Goal: Find specific page/section: Find specific page/section

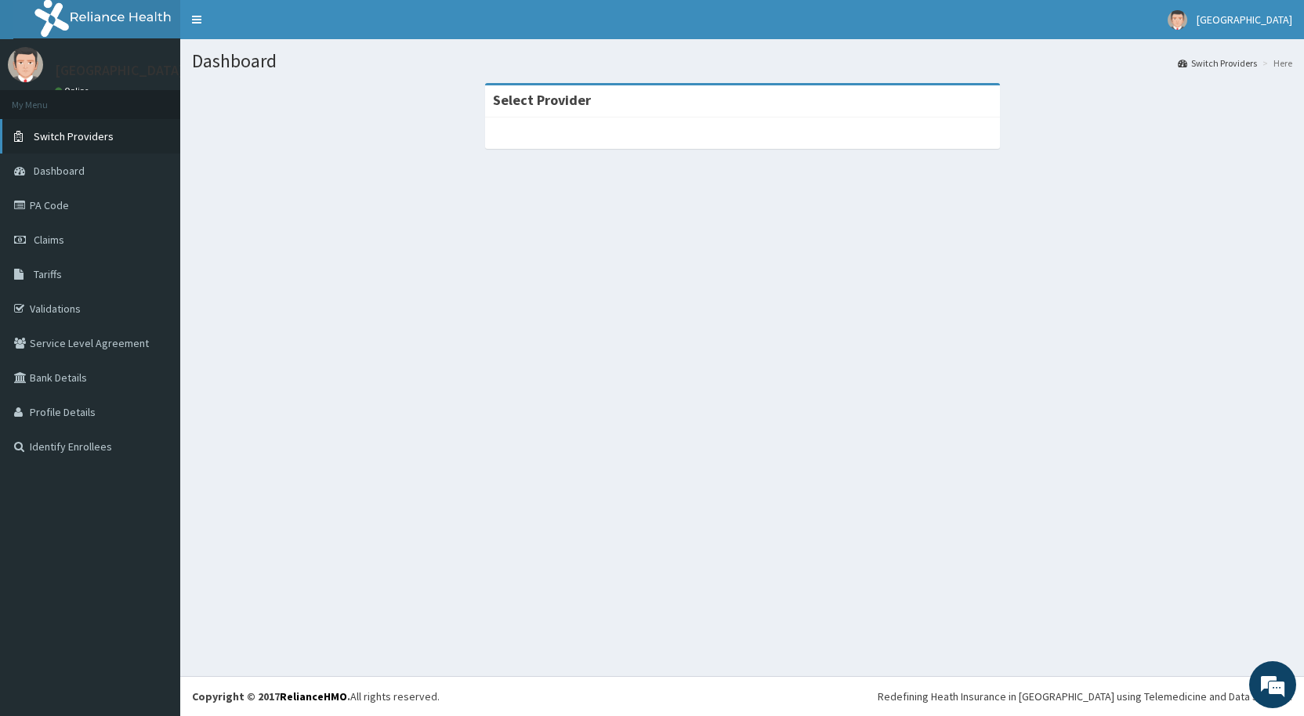
click at [46, 137] on span "Switch Providers" at bounding box center [74, 136] width 80 height 14
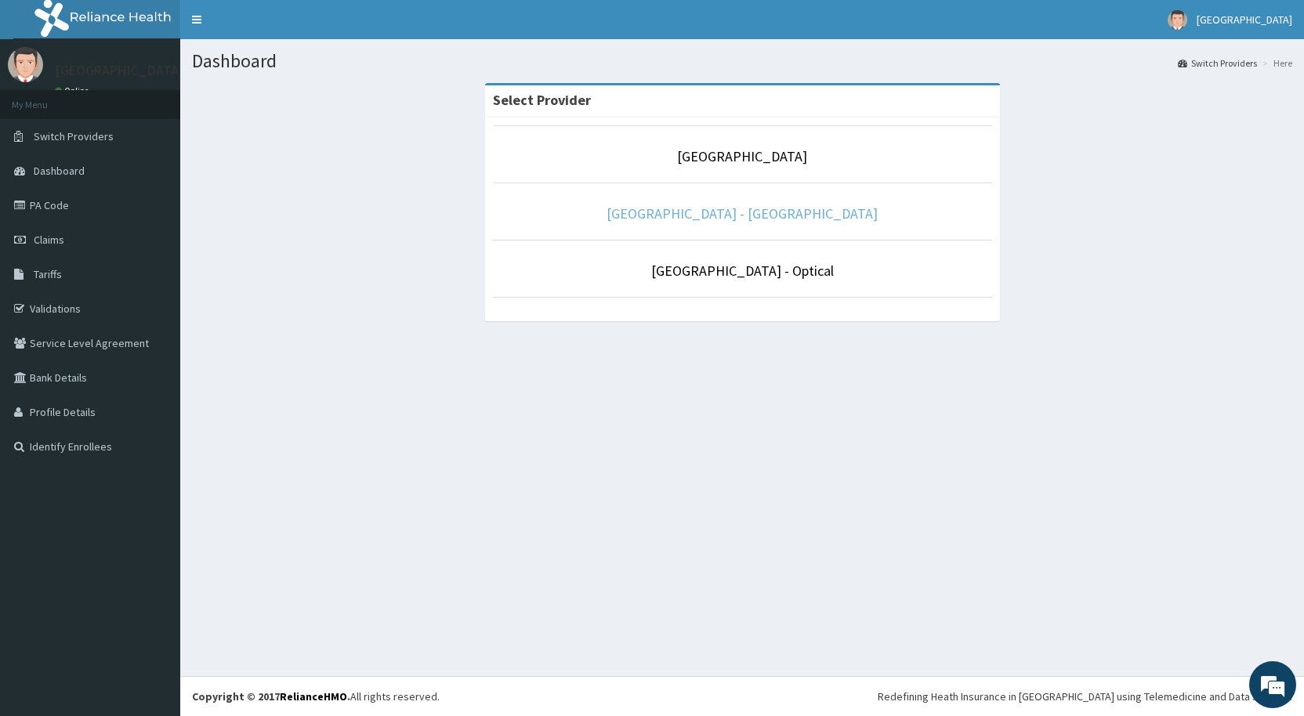
click at [790, 210] on link "[GEOGRAPHIC_DATA] - [GEOGRAPHIC_DATA]" at bounding box center [742, 214] width 271 height 18
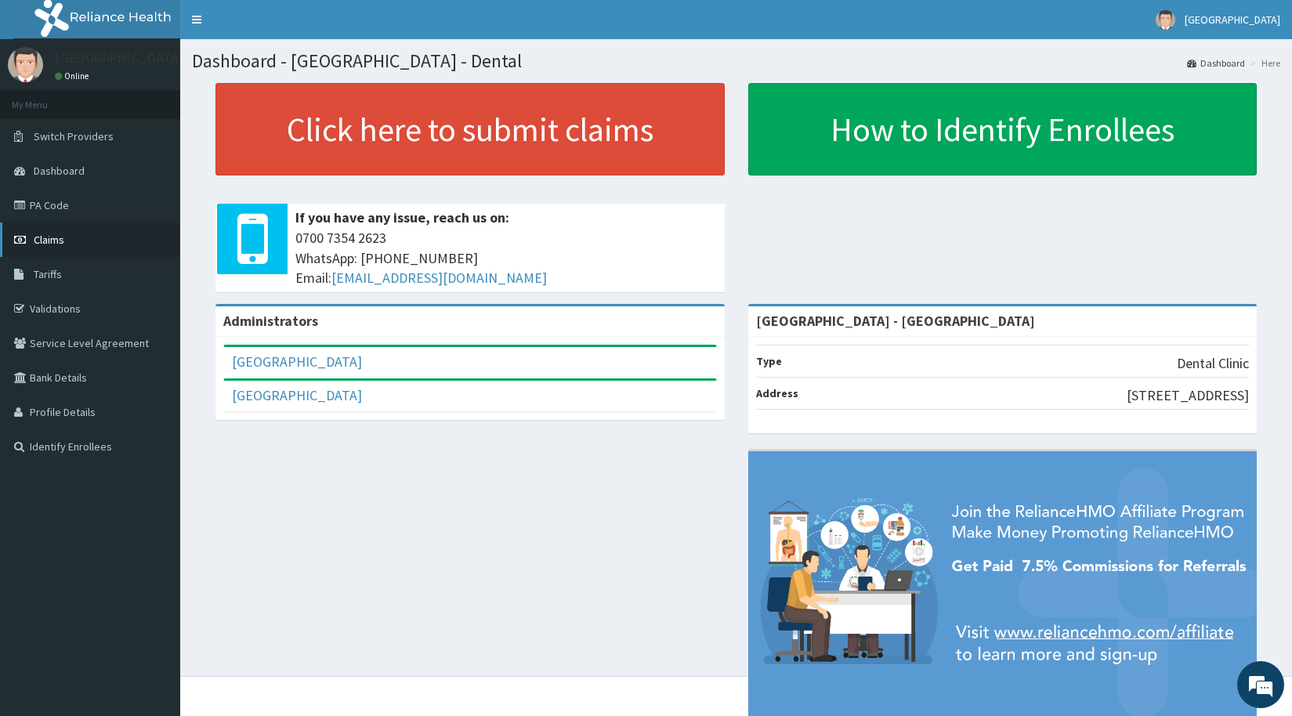
click at [42, 242] on span "Claims" at bounding box center [49, 240] width 31 height 14
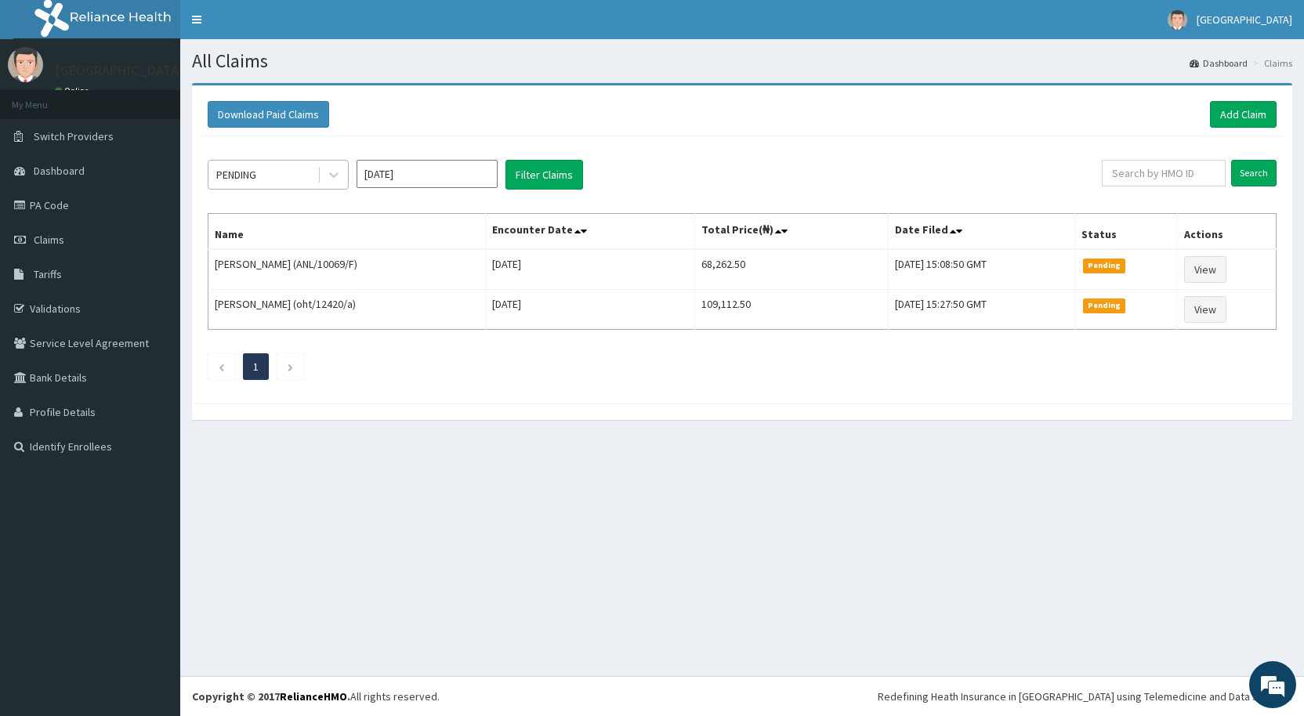
click at [285, 180] on div "PENDING" at bounding box center [262, 174] width 109 height 25
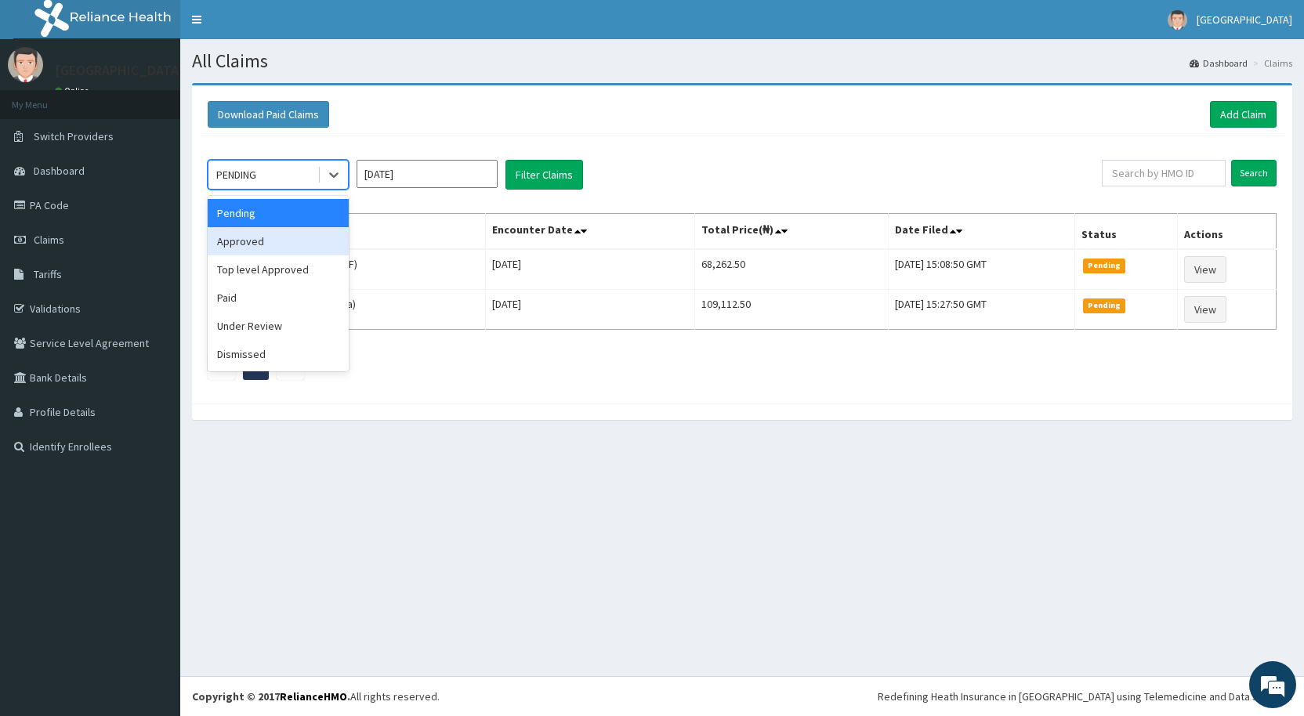
click at [244, 239] on div "Approved" at bounding box center [278, 241] width 141 height 28
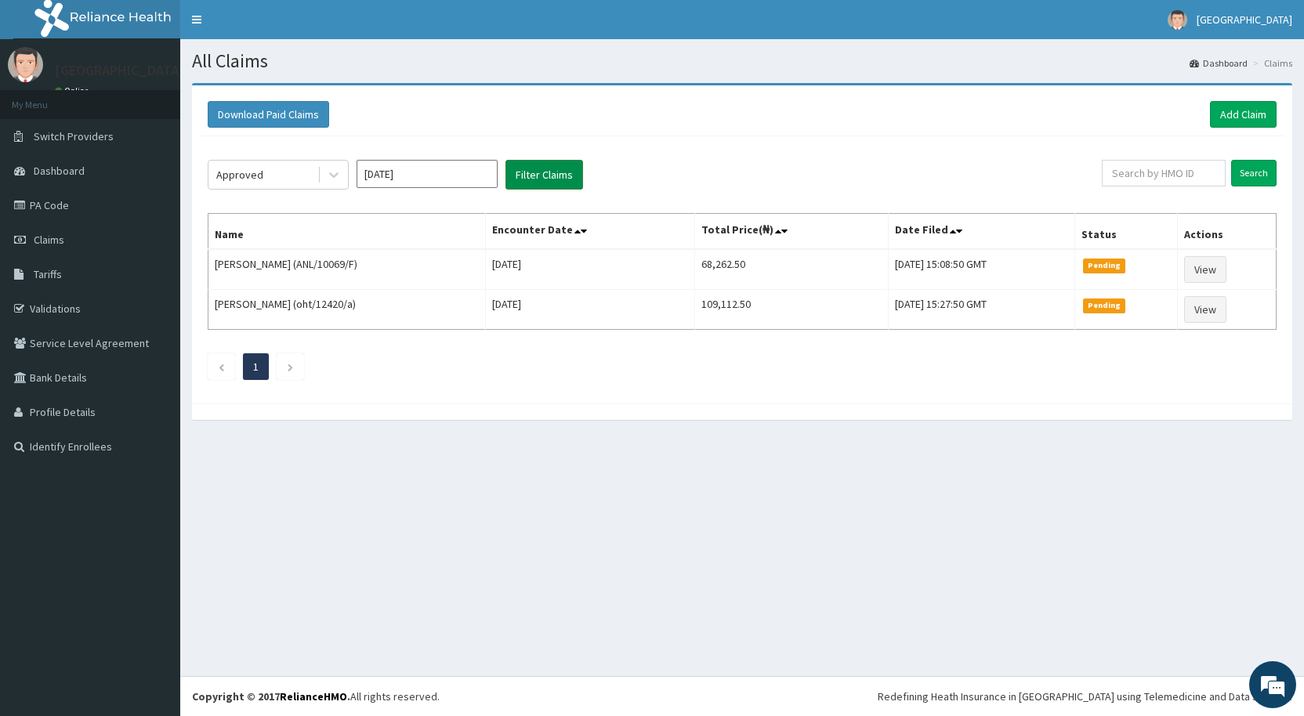
click at [519, 179] on button "Filter Claims" at bounding box center [544, 175] width 78 height 30
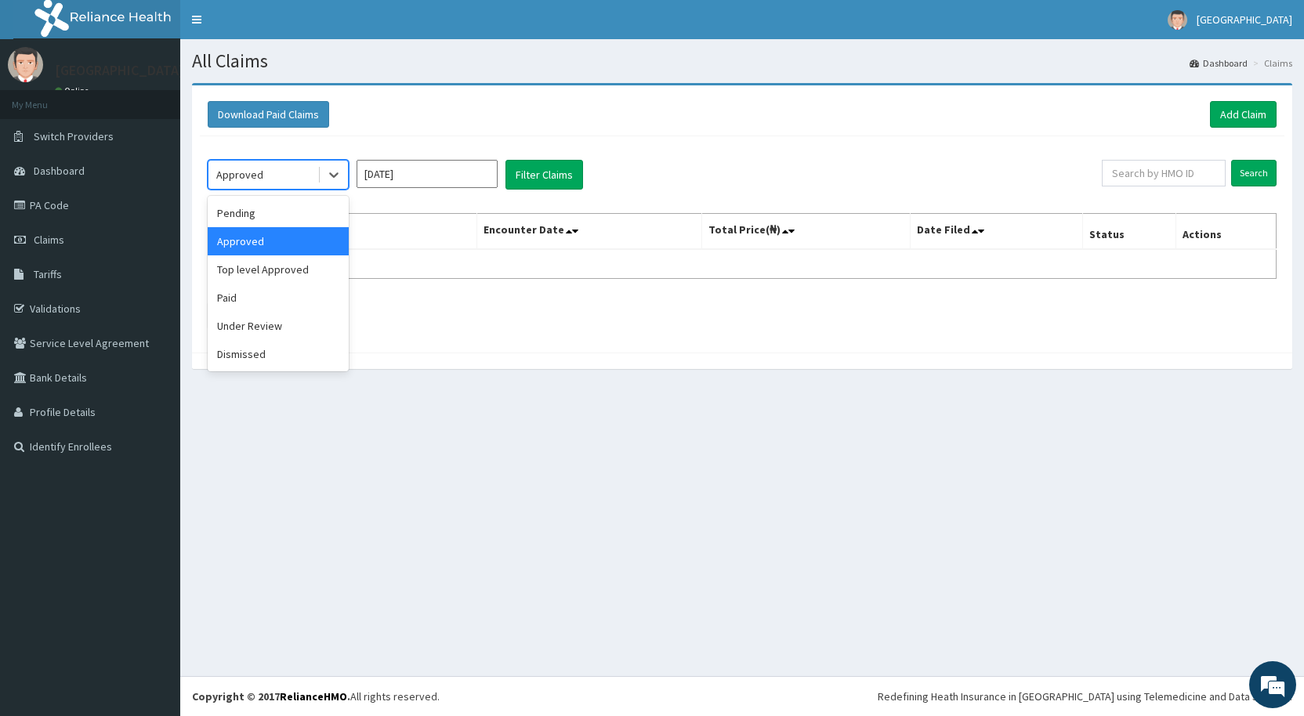
click at [251, 177] on div "Approved" at bounding box center [239, 175] width 47 height 16
click at [271, 264] on div "Top level Approved" at bounding box center [278, 269] width 141 height 28
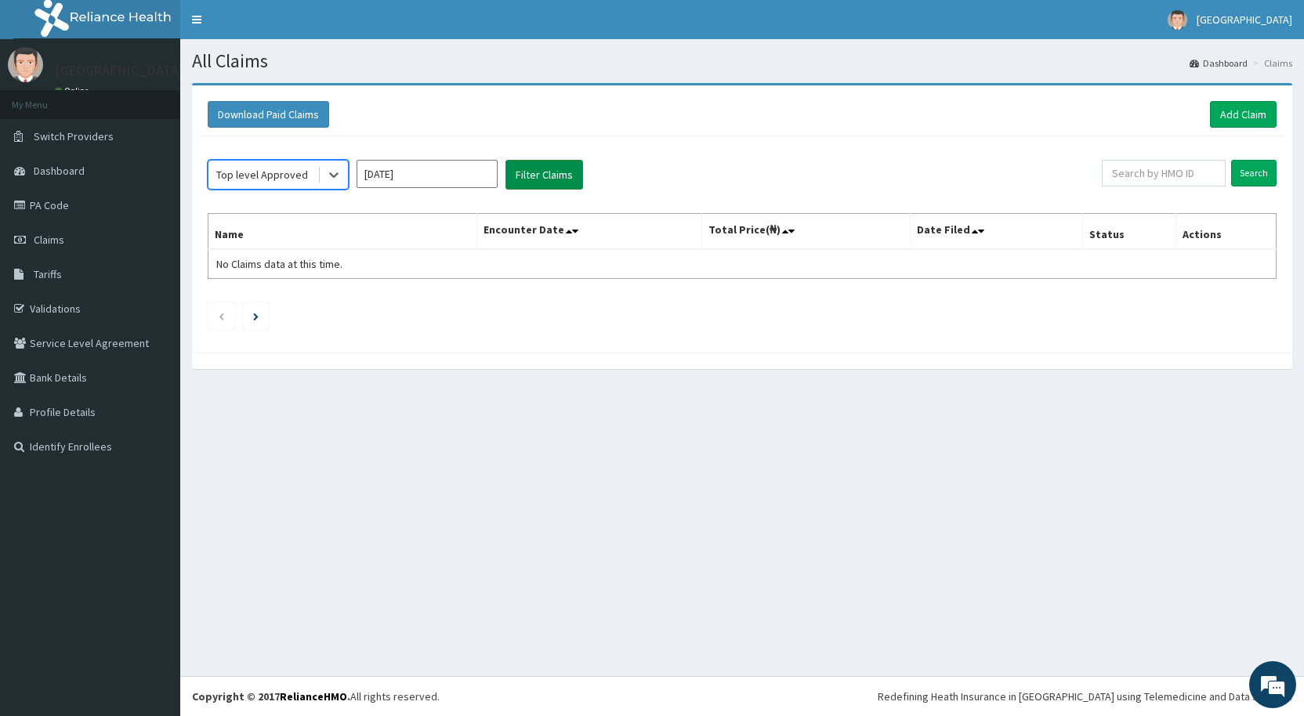
click at [523, 179] on button "Filter Claims" at bounding box center [544, 175] width 78 height 30
